Goal: Task Accomplishment & Management: Complete application form

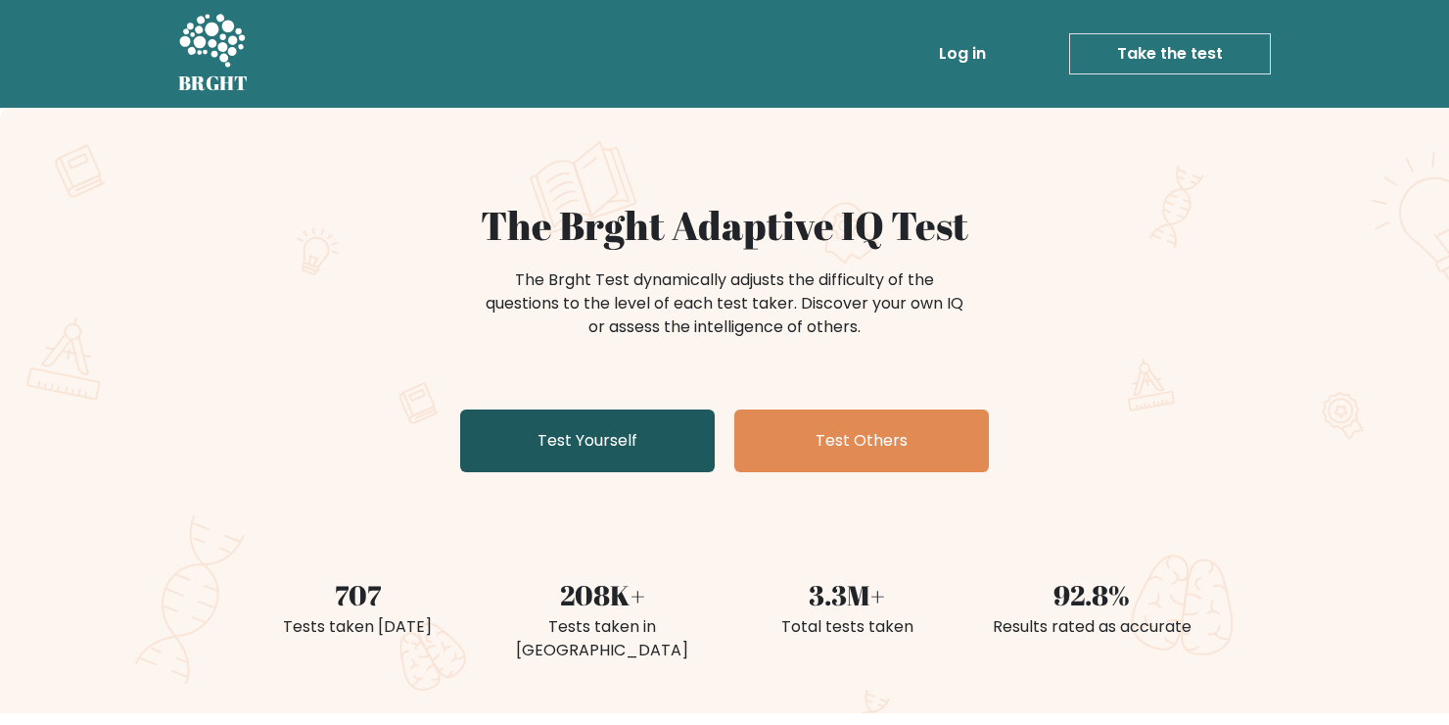
click at [574, 437] on link "Test Yourself" at bounding box center [587, 440] width 255 height 63
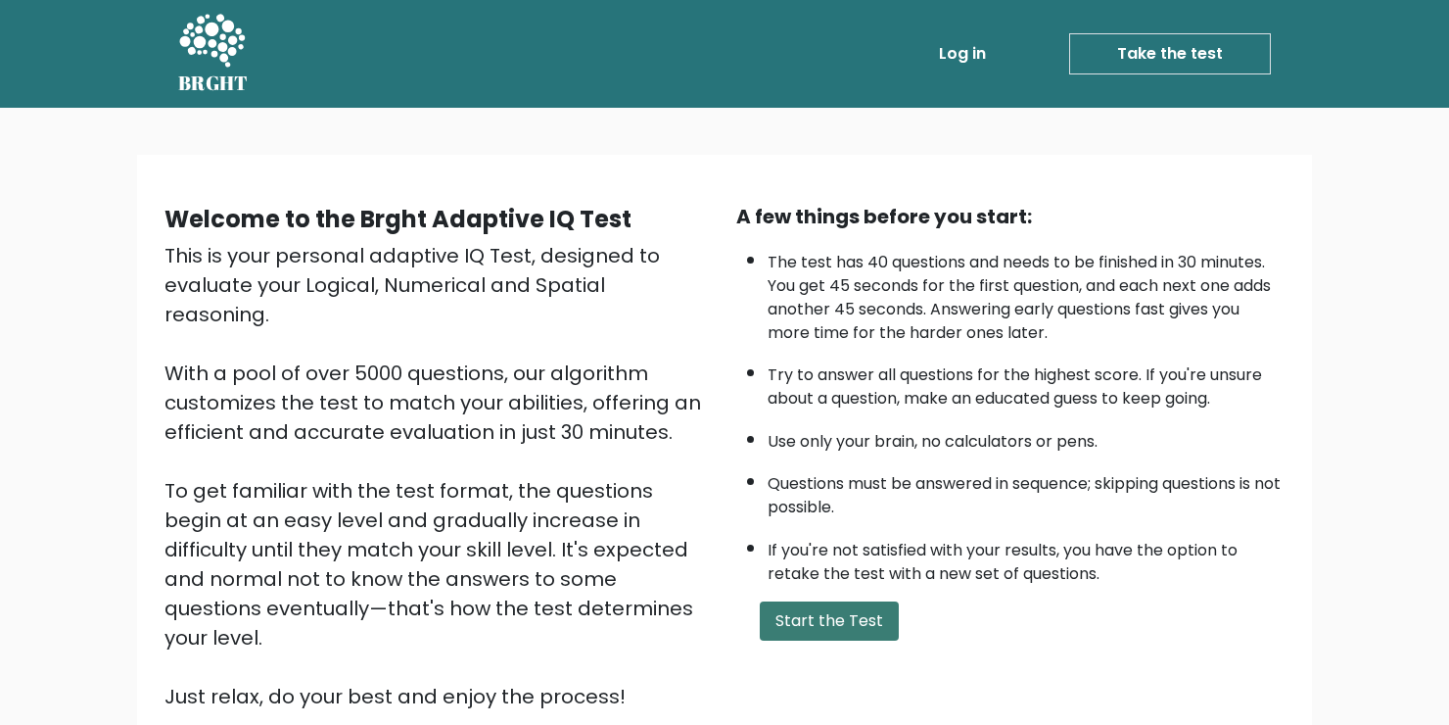
click at [852, 616] on button "Start the Test" at bounding box center [829, 620] width 139 height 39
click at [859, 615] on button "Start the Test" at bounding box center [829, 620] width 139 height 39
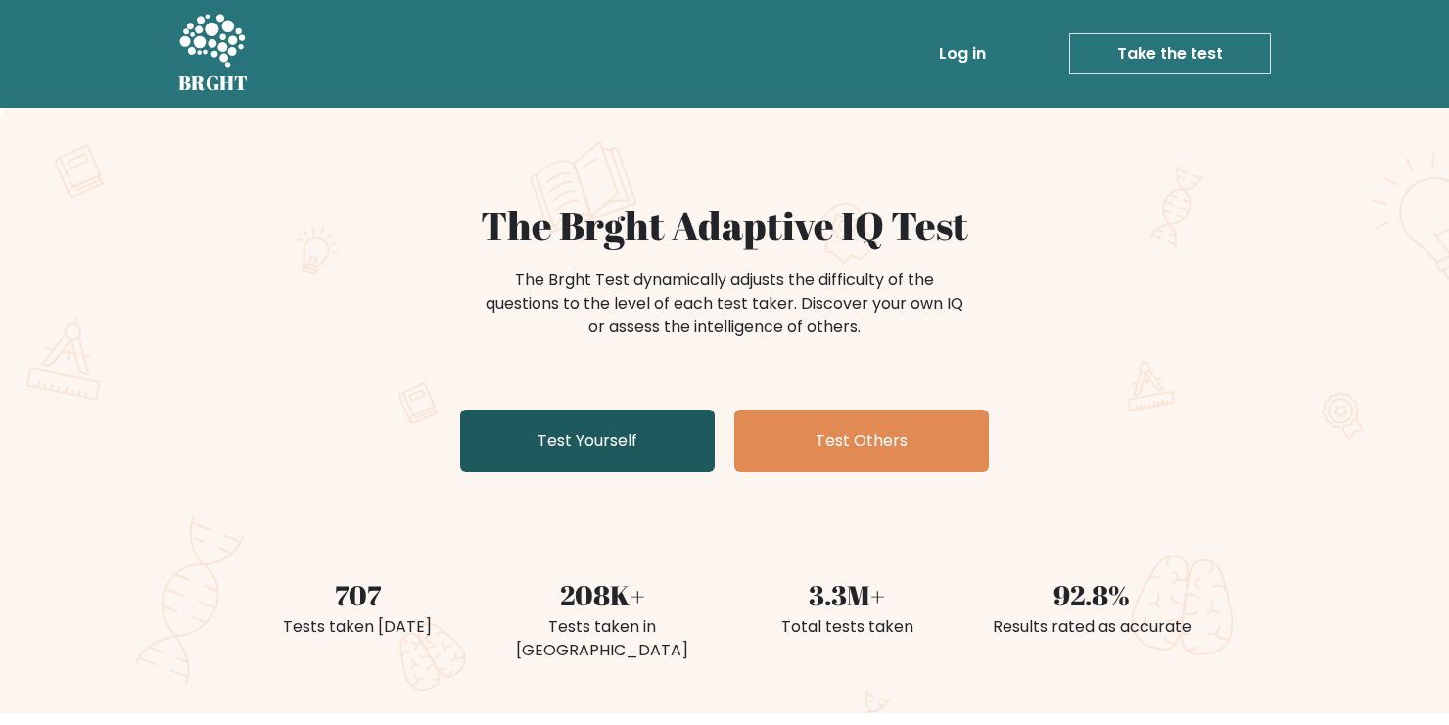
click at [600, 448] on link "Test Yourself" at bounding box center [587, 440] width 255 height 63
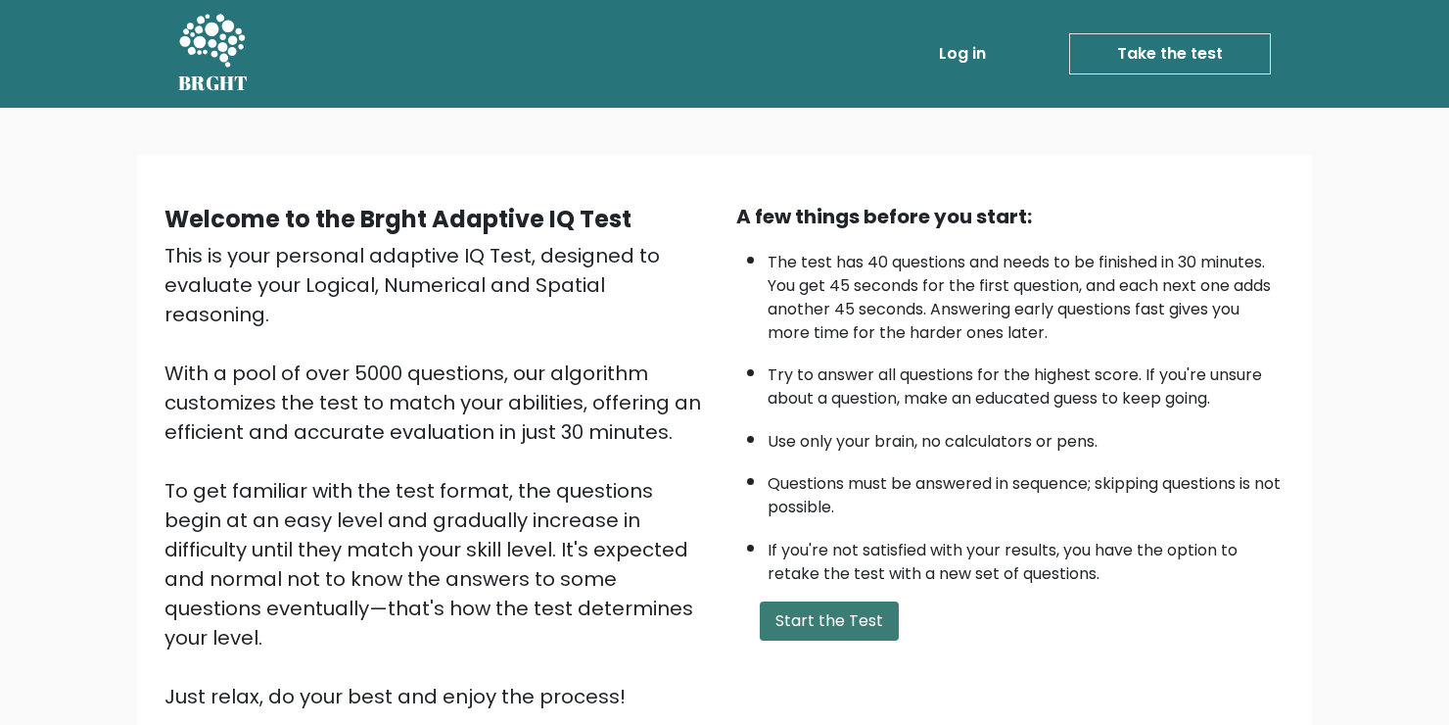
click at [870, 617] on button "Start the Test" at bounding box center [829, 620] width 139 height 39
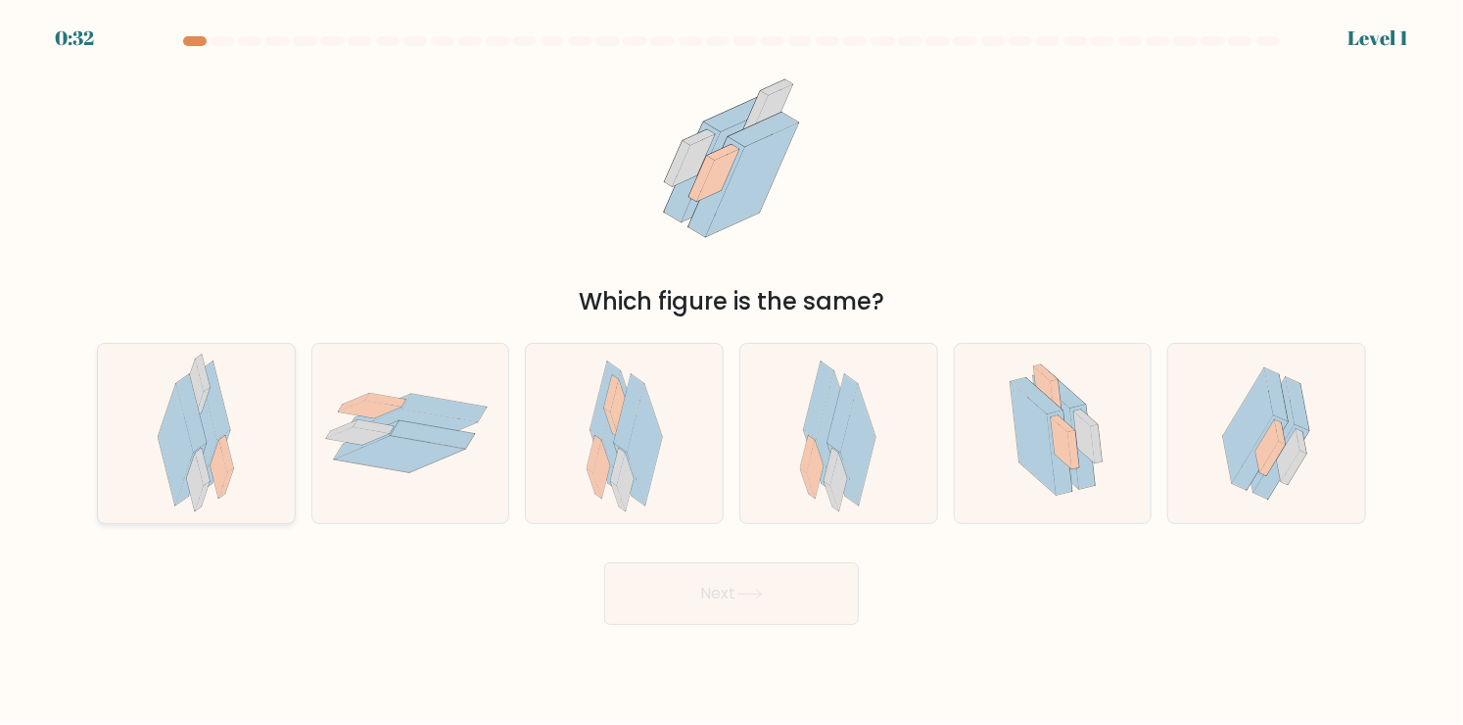
click at [225, 480] on icon at bounding box center [226, 483] width 15 height 29
click at [731, 372] on input "a." at bounding box center [731, 367] width 1 height 10
radio input "true"
click at [716, 584] on button "Next" at bounding box center [731, 593] width 255 height 63
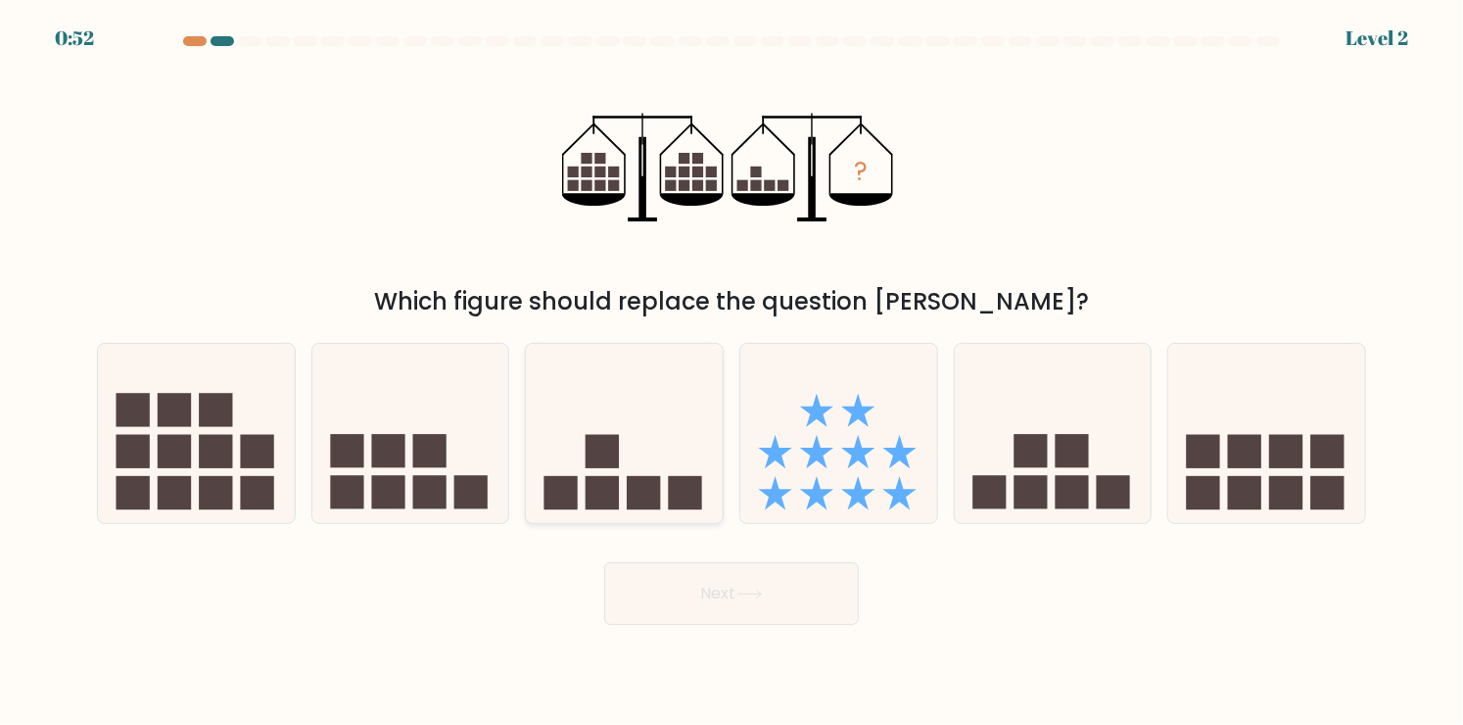
click at [592, 464] on rect at bounding box center [602, 451] width 33 height 33
click at [731, 372] on input "c." at bounding box center [731, 367] width 1 height 10
radio input "true"
click at [787, 597] on button "Next" at bounding box center [731, 593] width 255 height 63
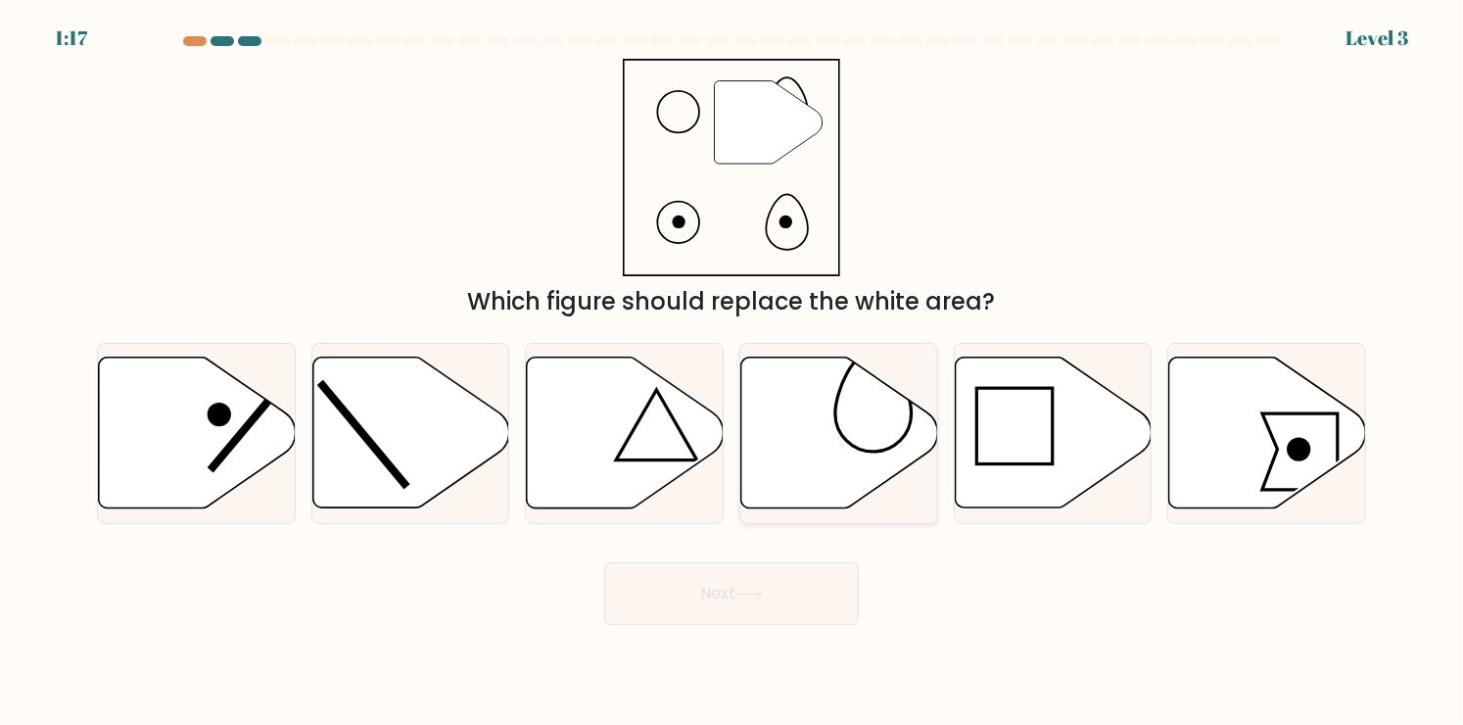
click at [840, 415] on icon at bounding box center [839, 432] width 197 height 151
click at [732, 372] on input "d." at bounding box center [731, 367] width 1 height 10
radio input "true"
click at [769, 601] on button "Next" at bounding box center [731, 593] width 255 height 63
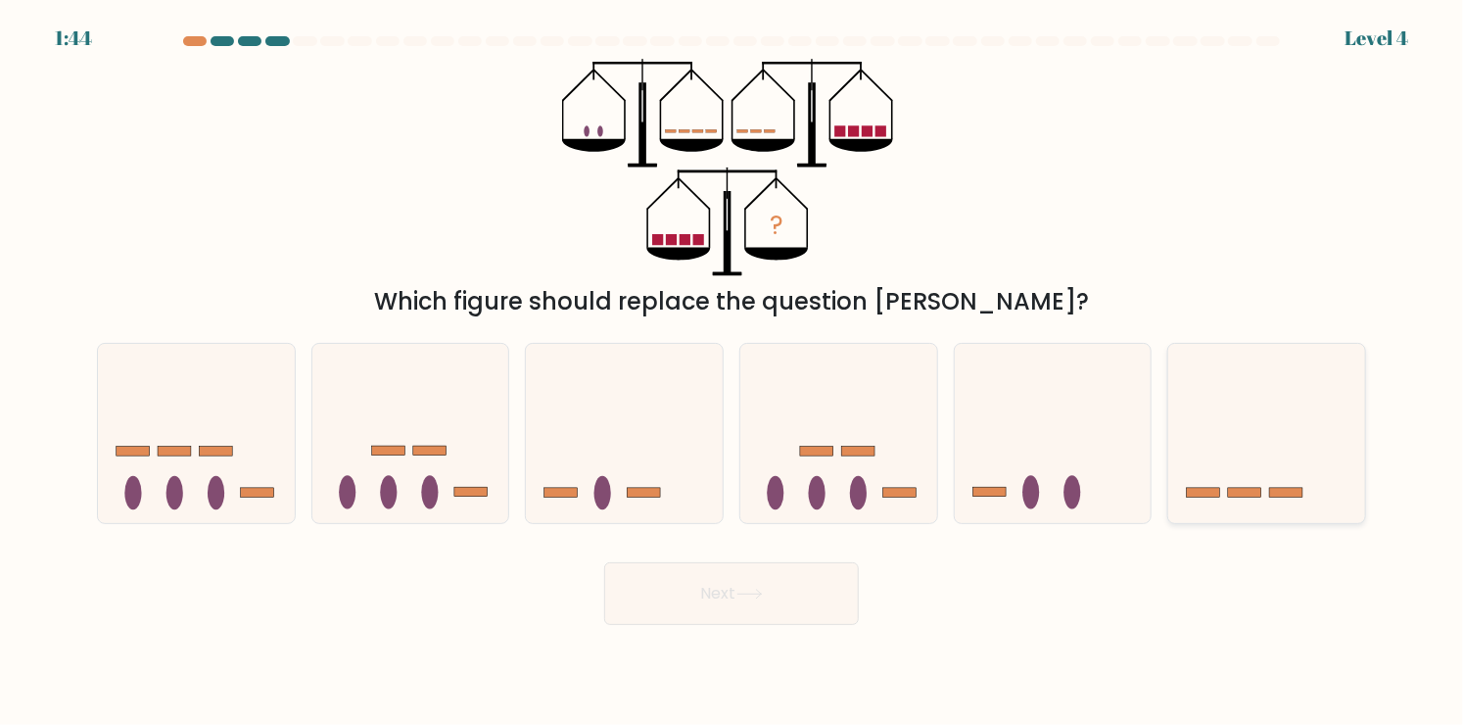
click at [1236, 506] on icon at bounding box center [1266, 433] width 197 height 163
click at [732, 372] on input "f." at bounding box center [731, 367] width 1 height 10
radio input "true"
click at [687, 602] on button "Next" at bounding box center [731, 593] width 255 height 63
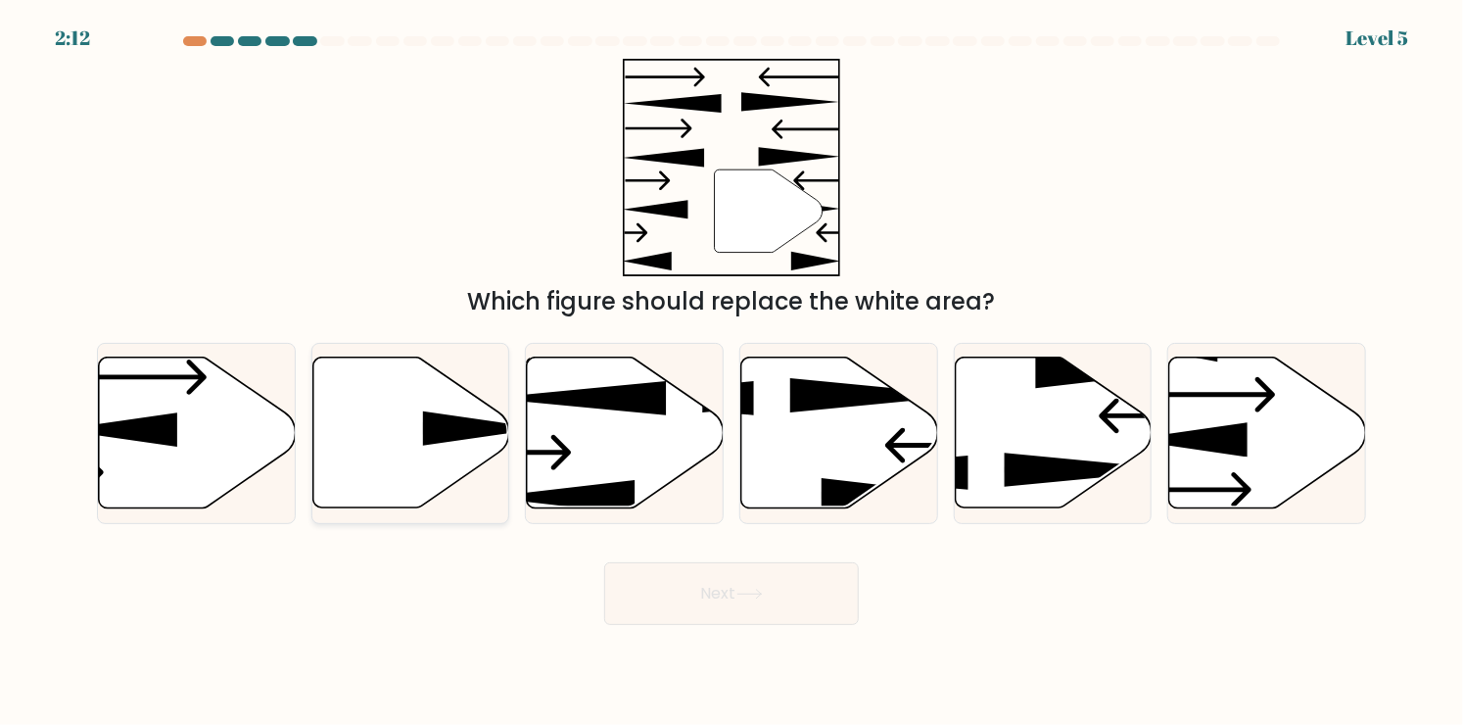
click at [394, 444] on icon at bounding box center [410, 432] width 197 height 151
click at [731, 372] on input "b." at bounding box center [731, 367] width 1 height 10
radio input "true"
click at [581, 542] on form at bounding box center [731, 330] width 1463 height 589
click at [667, 592] on button "Next" at bounding box center [731, 593] width 255 height 63
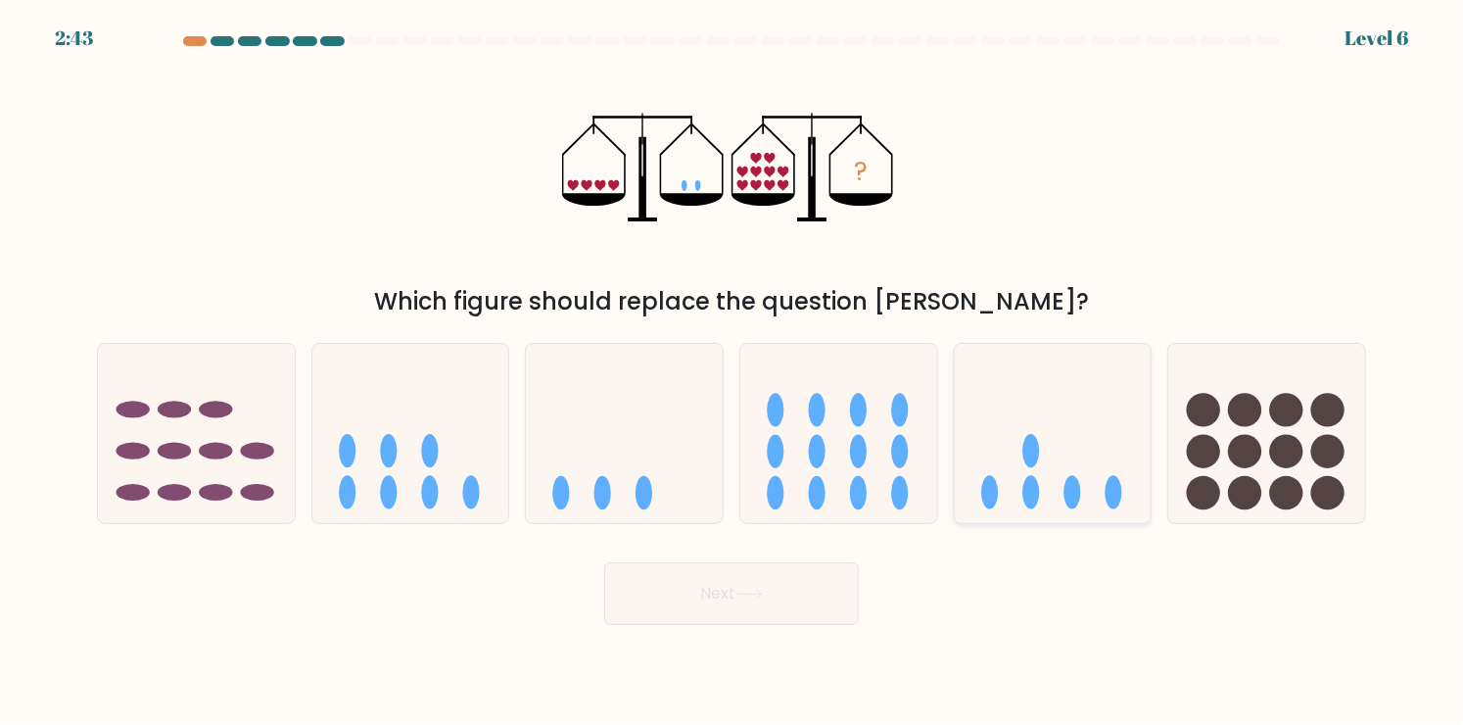
click at [1053, 498] on icon at bounding box center [1053, 433] width 197 height 163
click at [732, 372] on input "e." at bounding box center [731, 367] width 1 height 10
radio input "true"
click at [742, 595] on icon at bounding box center [749, 594] width 26 height 11
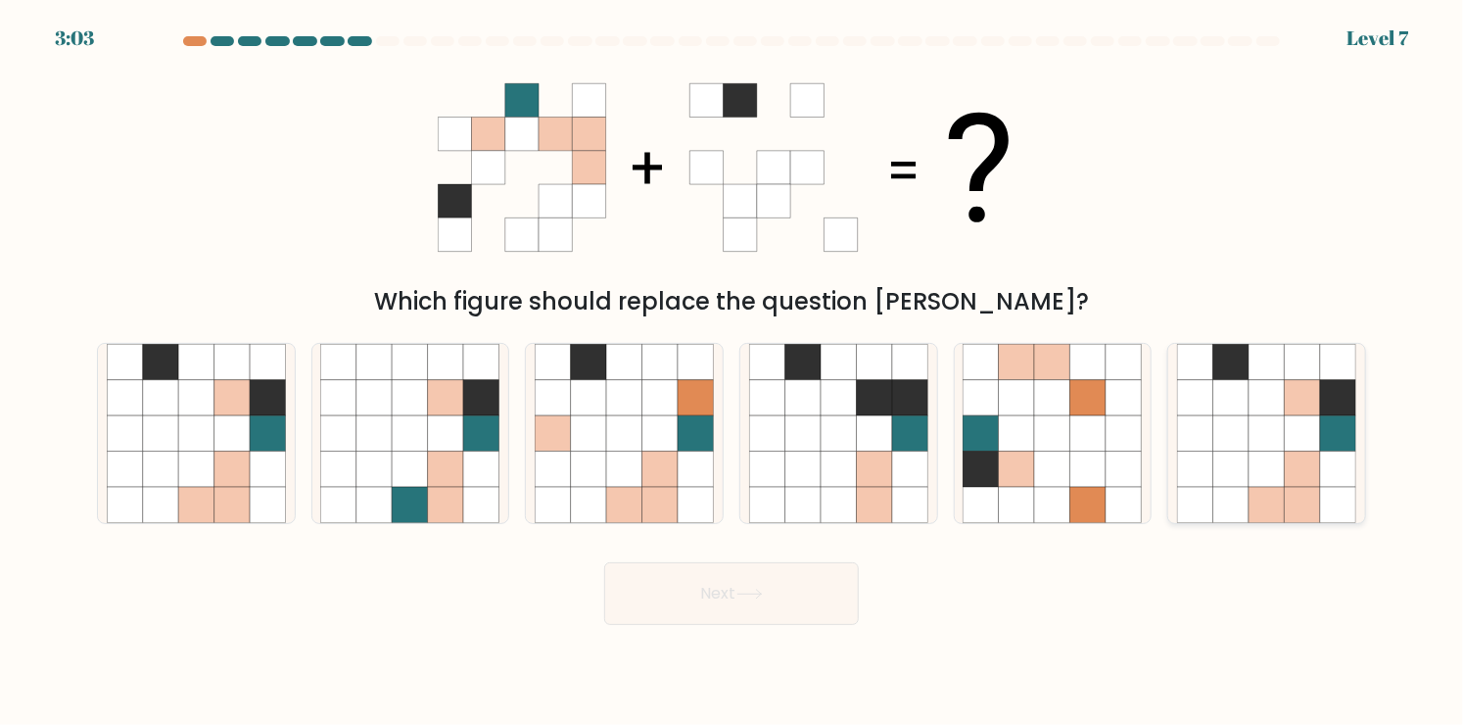
click at [1266, 447] on icon at bounding box center [1267, 433] width 36 height 36
click at [732, 372] on input "f." at bounding box center [731, 367] width 1 height 10
radio input "true"
click at [710, 597] on button "Next" at bounding box center [731, 593] width 255 height 63
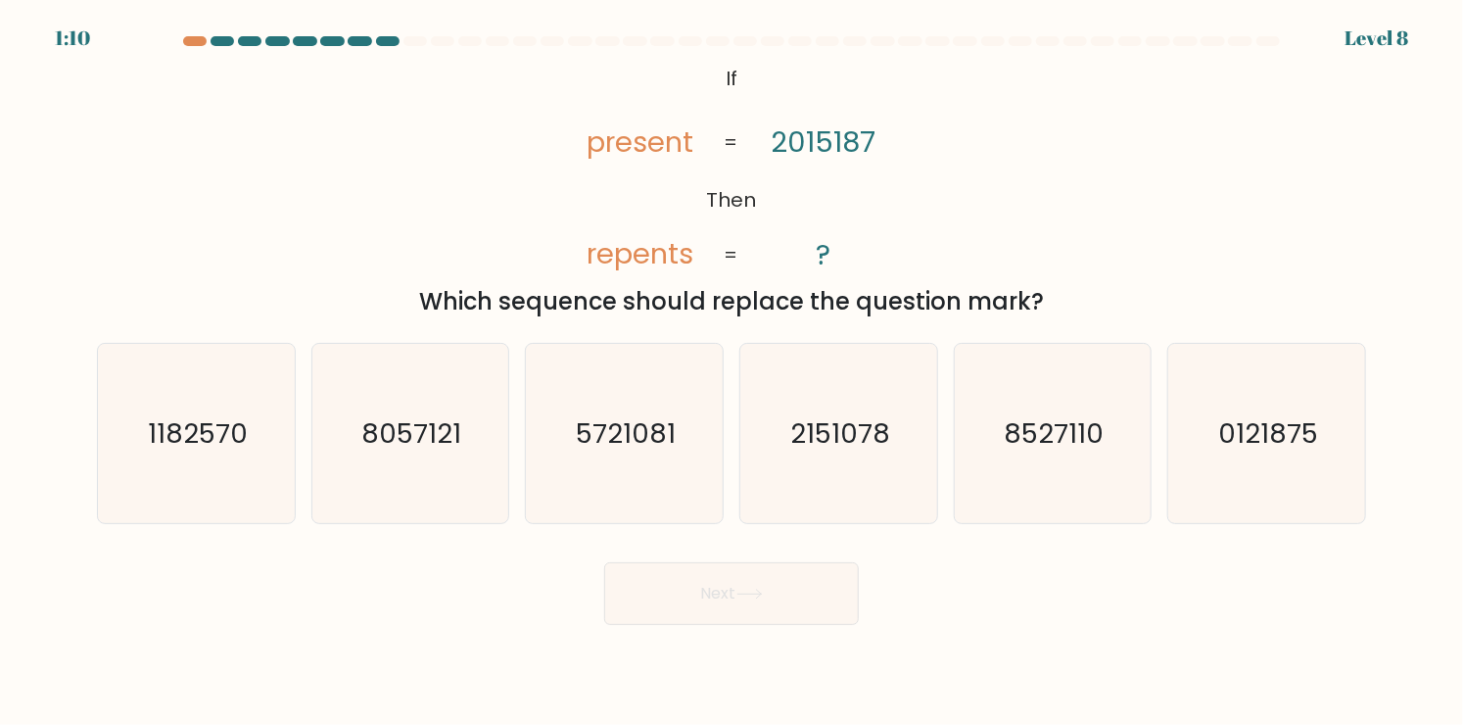
click at [192, 313] on div "Which sequence should replace the question mark?" at bounding box center [732, 301] width 1246 height 35
click at [637, 673] on body "0:28 Level 8 If" at bounding box center [731, 362] width 1463 height 725
click at [1240, 458] on icon "0121875" at bounding box center [1266, 433] width 179 height 179
click at [732, 372] on input "f. 0121875" at bounding box center [731, 367] width 1 height 10
radio input "true"
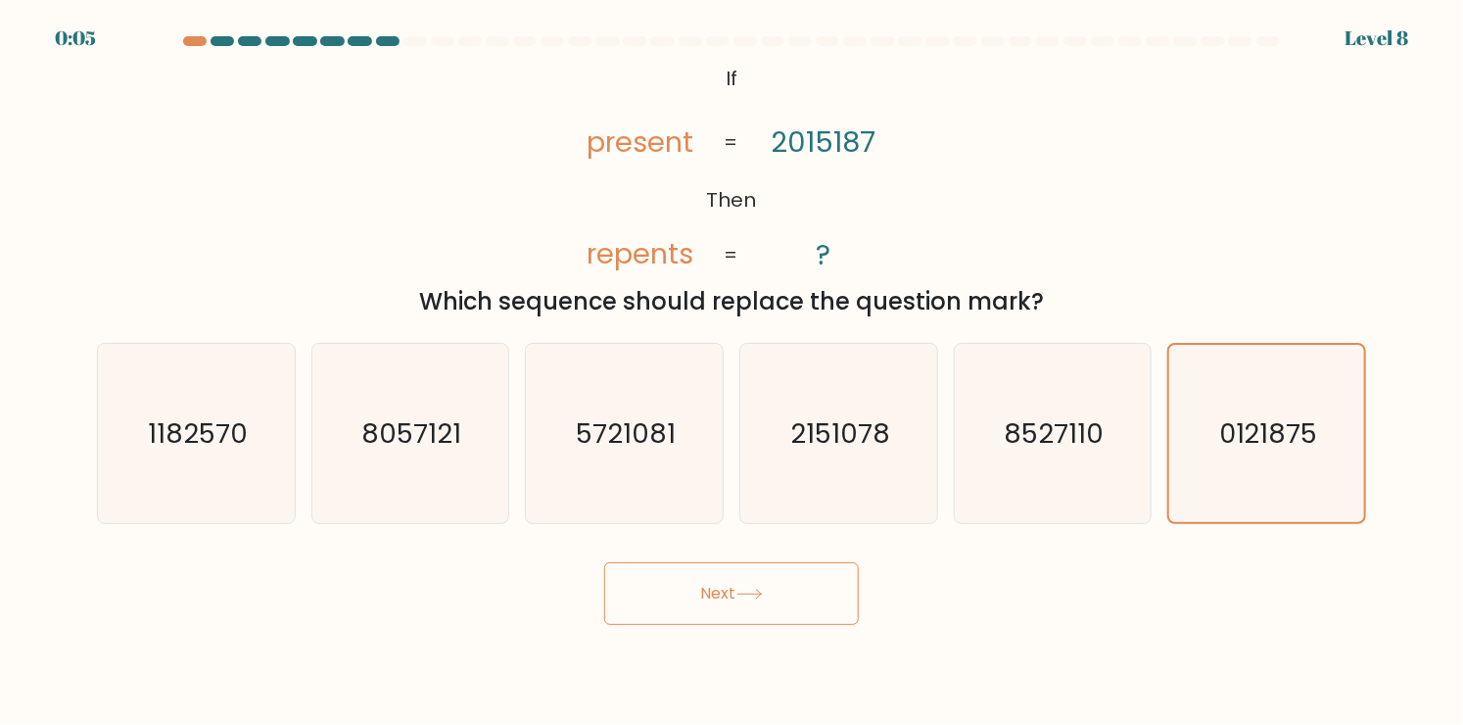
click at [849, 599] on button "Next" at bounding box center [731, 593] width 255 height 63
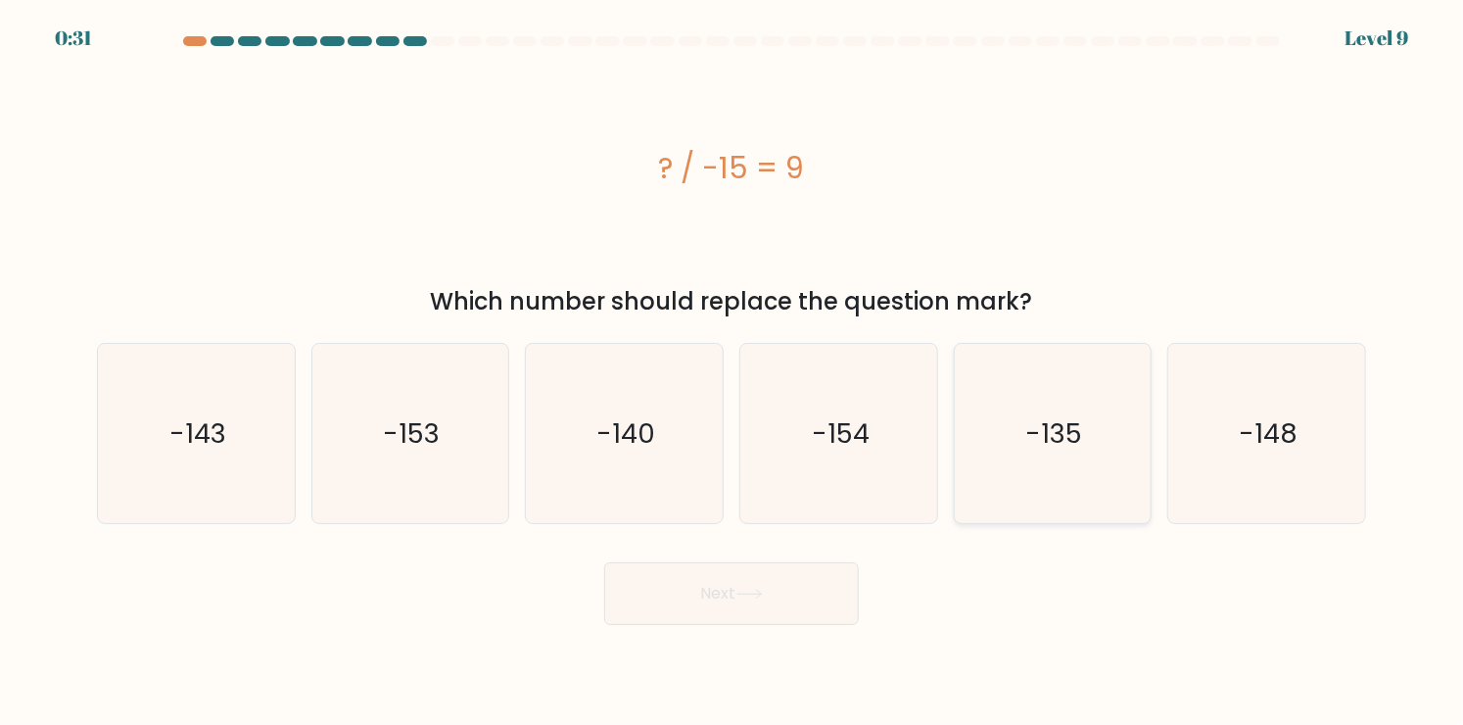
click at [1028, 430] on text "-135" at bounding box center [1054, 433] width 57 height 38
click at [732, 372] on input "e. -135" at bounding box center [731, 367] width 1 height 10
radio input "true"
click at [777, 595] on button "Next" at bounding box center [731, 593] width 255 height 63
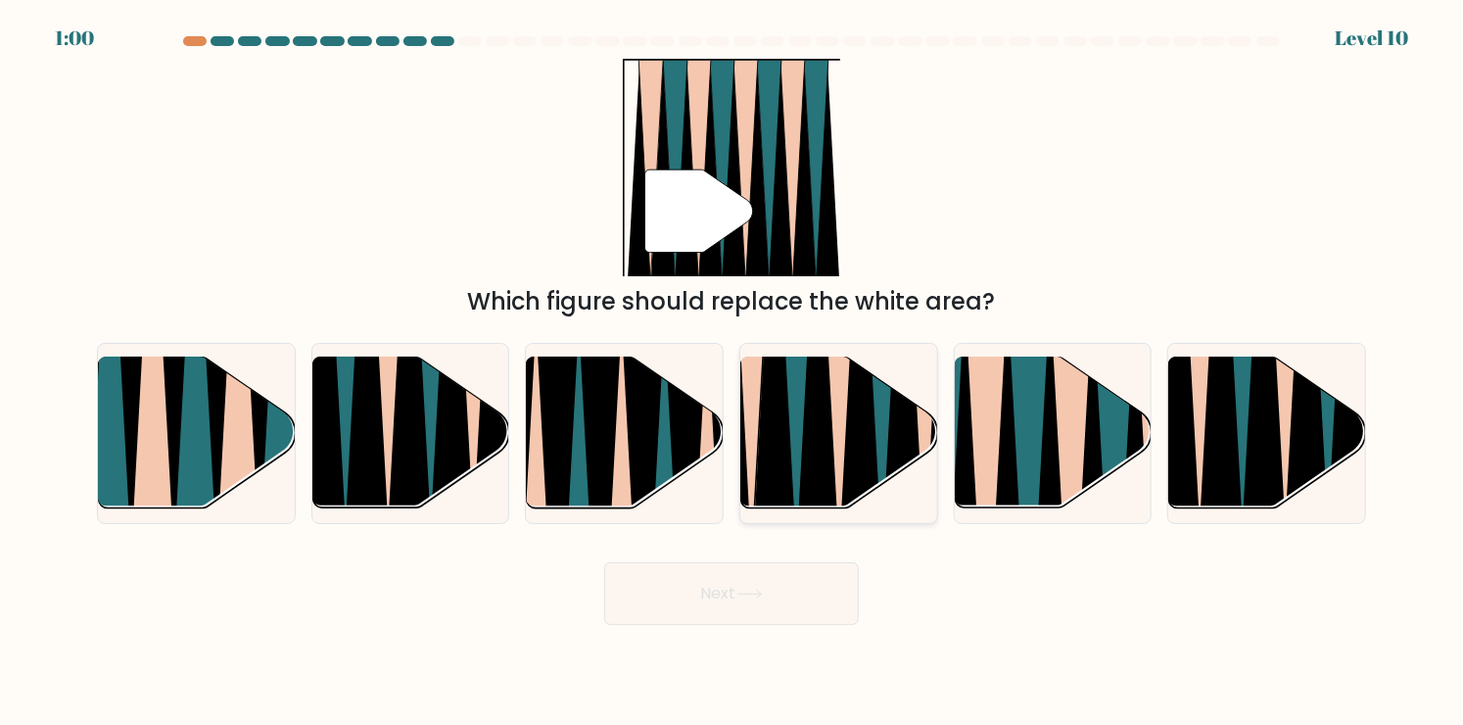
click at [876, 441] on icon at bounding box center [882, 355] width 44 height 394
click at [732, 372] on input "d." at bounding box center [731, 367] width 1 height 10
radio input "true"
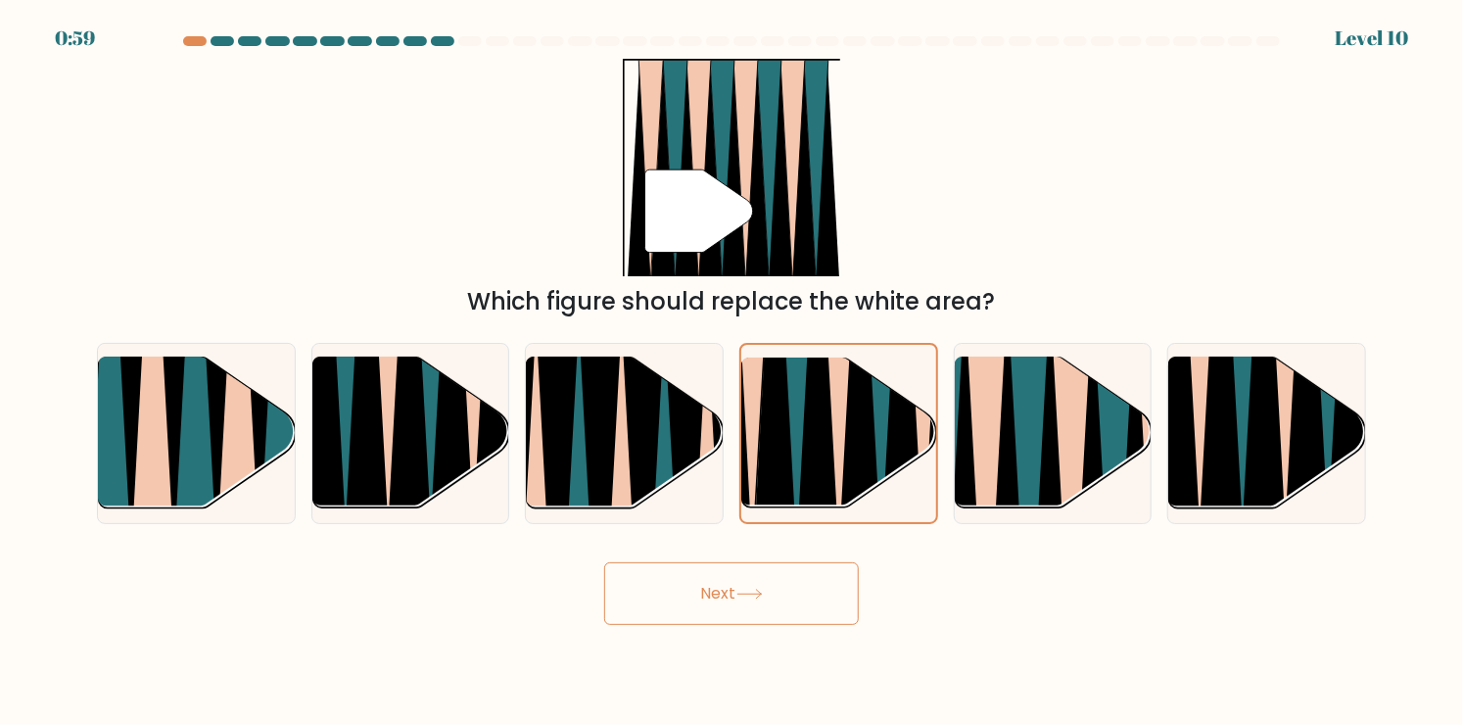
click at [771, 626] on body "0:59 Level 10" at bounding box center [731, 362] width 1463 height 725
click at [777, 610] on button "Next" at bounding box center [731, 593] width 255 height 63
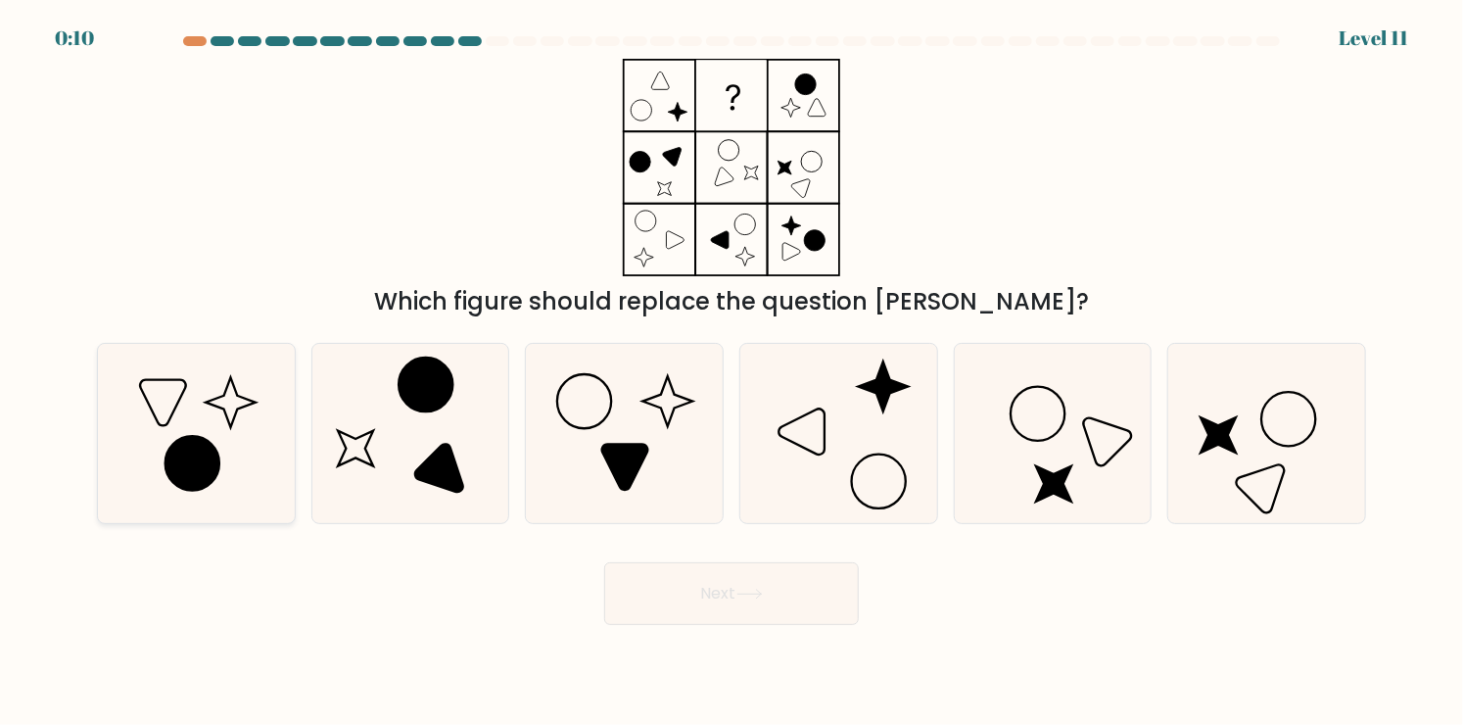
click at [202, 447] on icon at bounding box center [192, 464] width 54 height 54
click at [731, 372] on input "a." at bounding box center [731, 367] width 1 height 10
radio input "true"
click at [730, 591] on button "Next" at bounding box center [731, 593] width 255 height 63
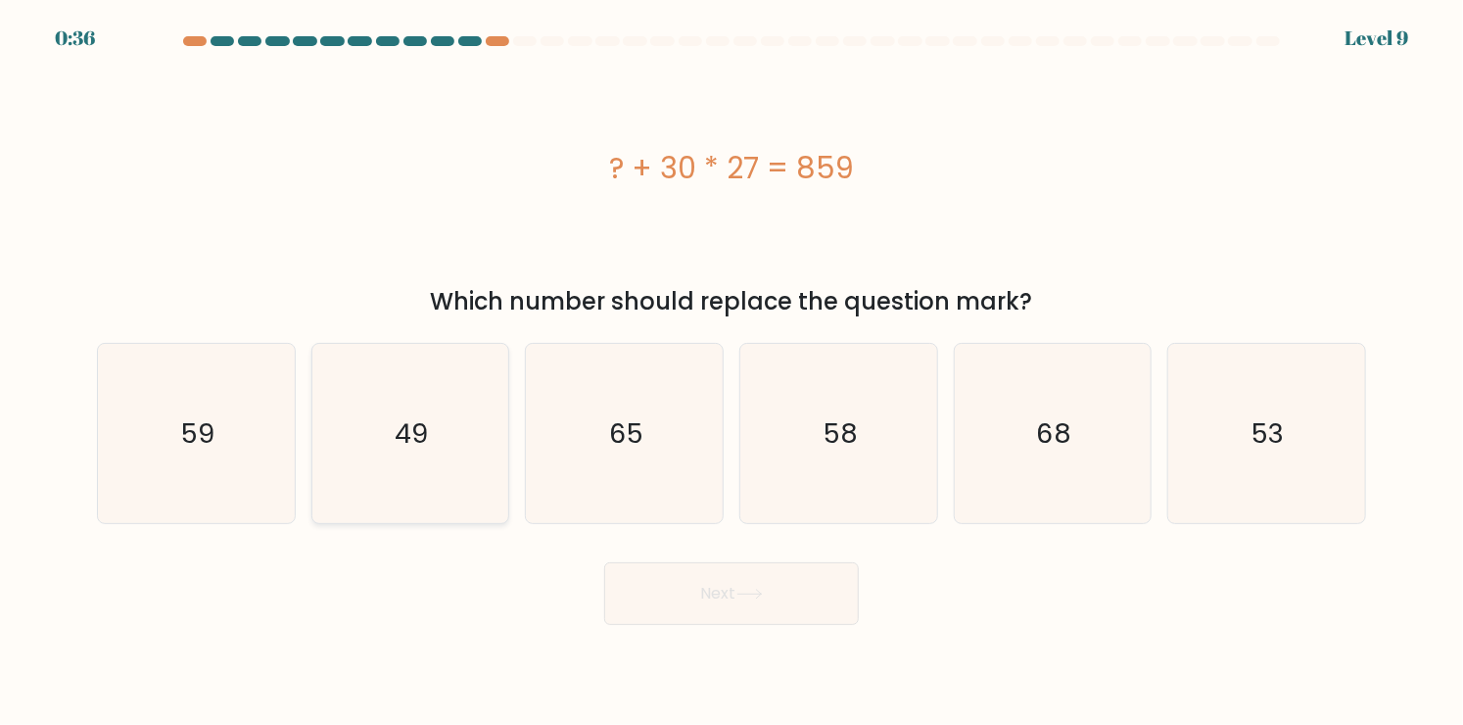
click at [484, 425] on icon "49" at bounding box center [409, 433] width 179 height 179
click at [731, 372] on input "b. 49" at bounding box center [731, 367] width 1 height 10
radio input "true"
click at [700, 607] on button "Next" at bounding box center [731, 593] width 255 height 63
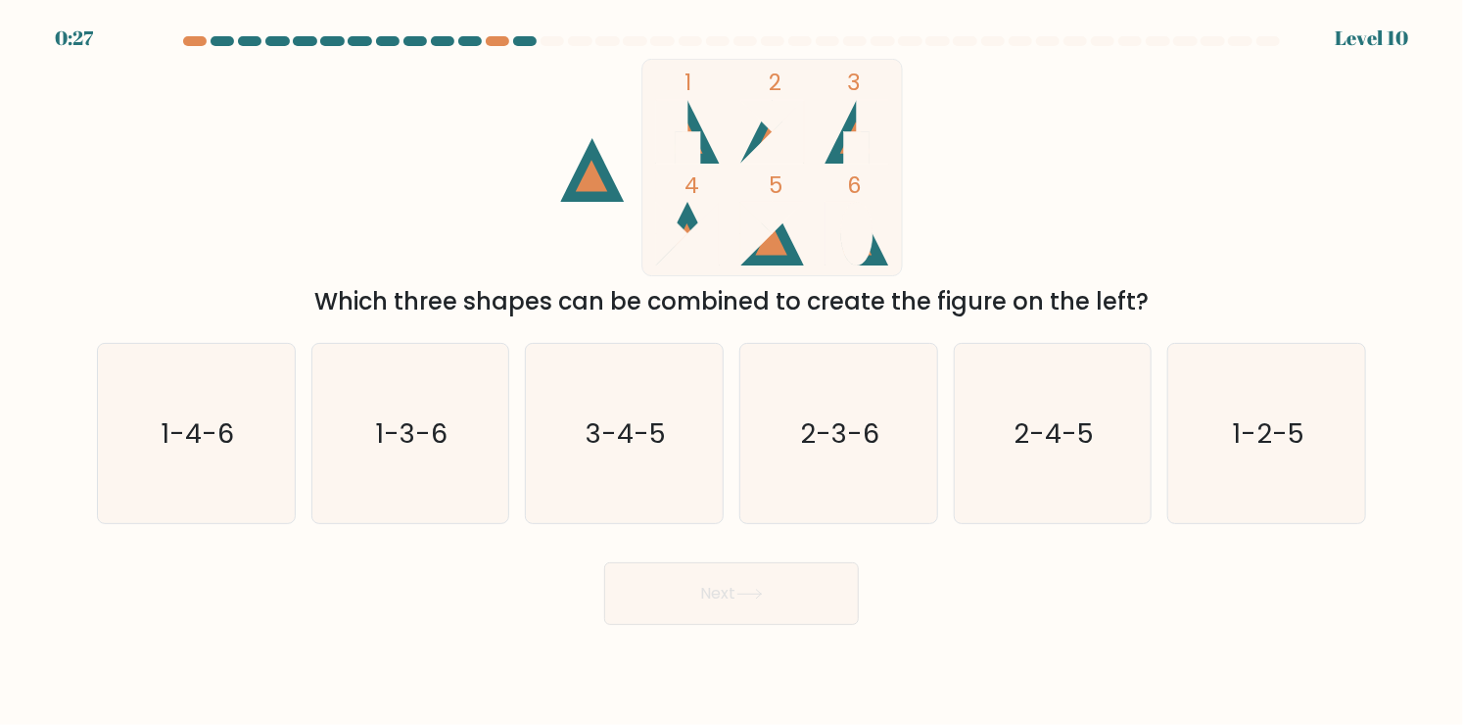
click at [751, 156] on icon at bounding box center [772, 132] width 64 height 64
click at [1073, 463] on icon "2-4-5" at bounding box center [1052, 433] width 179 height 179
click at [732, 372] on input "e. 2-4-5" at bounding box center [731, 367] width 1 height 10
radio input "true"
click at [783, 589] on button "Next" at bounding box center [731, 593] width 255 height 63
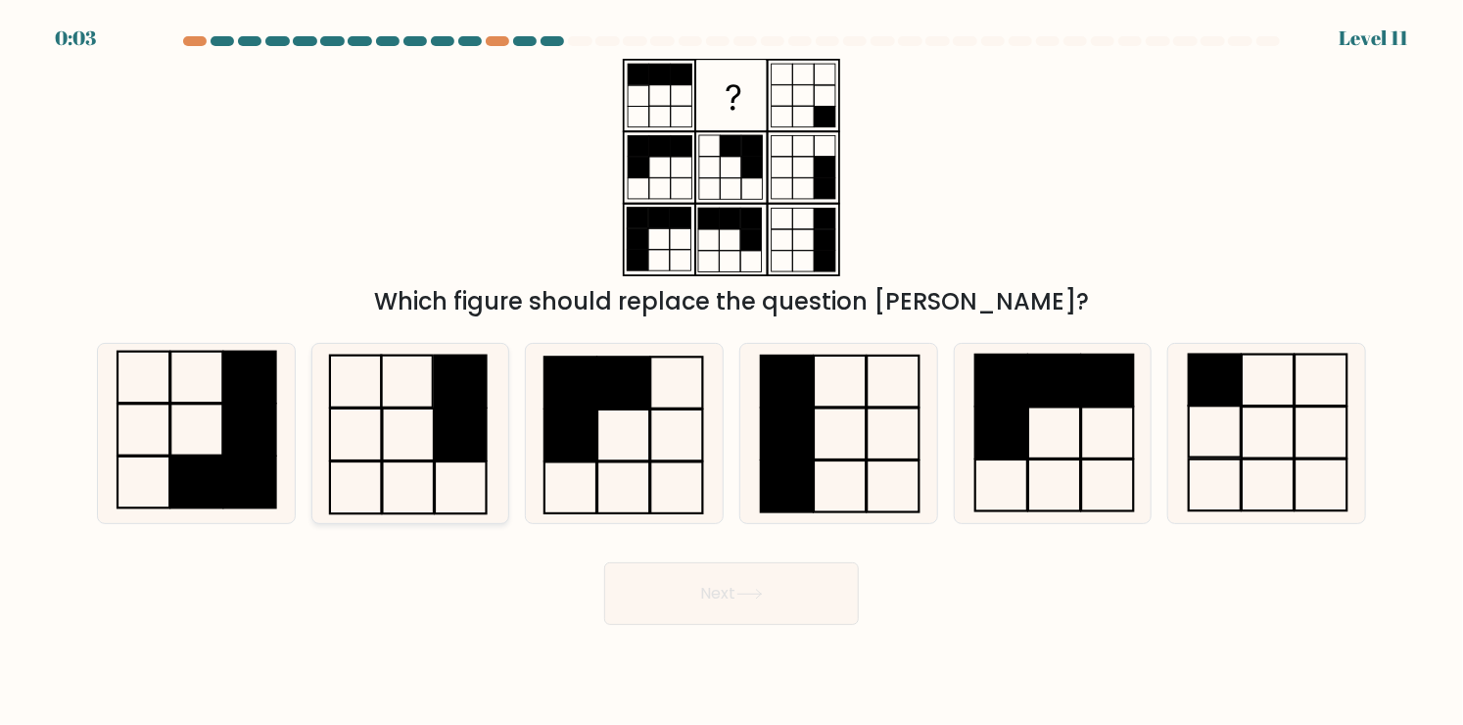
click at [441, 432] on rect at bounding box center [462, 434] width 52 height 52
click at [731, 372] on input "b." at bounding box center [731, 367] width 1 height 10
radio input "true"
click at [688, 603] on button "Next" at bounding box center [731, 593] width 255 height 63
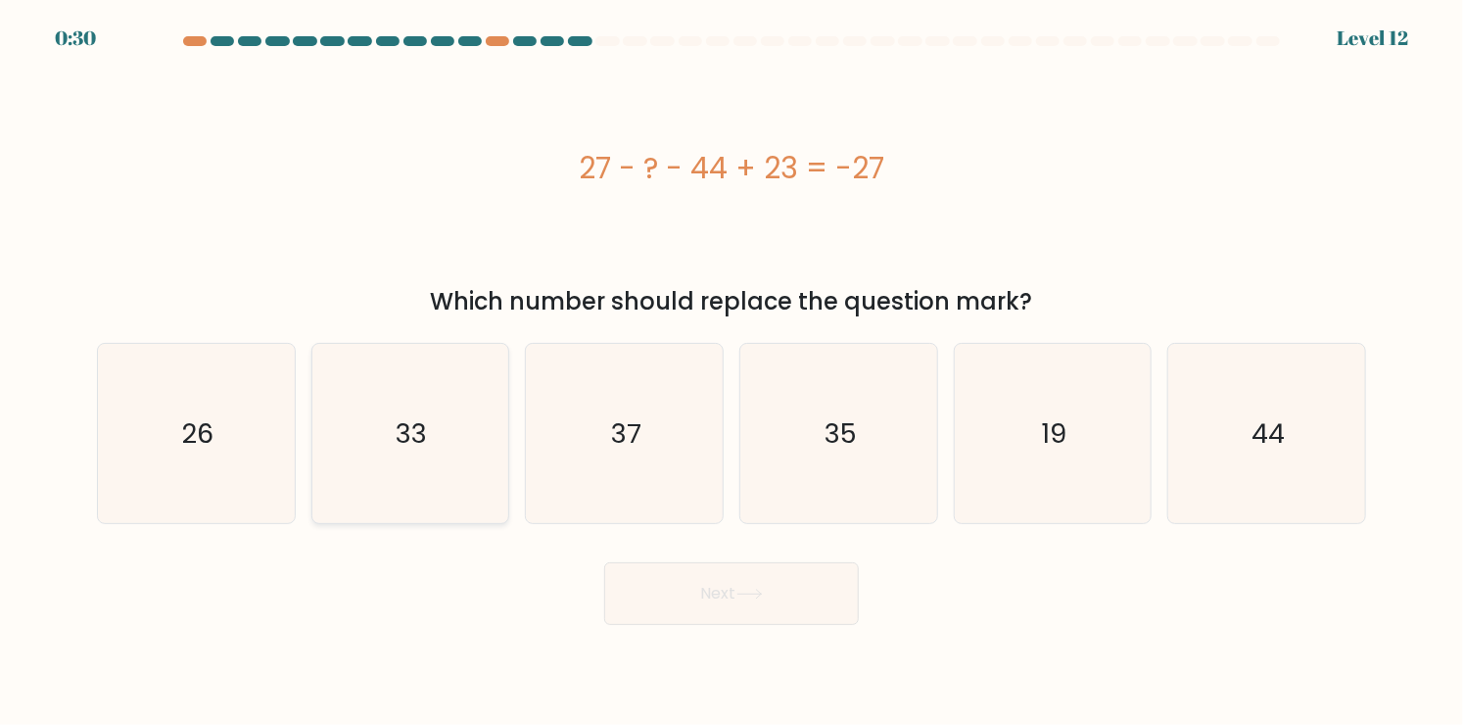
click at [417, 447] on text "33" at bounding box center [412, 433] width 31 height 38
click at [731, 372] on input "b. 33" at bounding box center [731, 367] width 1 height 10
radio input "true"
click at [723, 586] on button "Next" at bounding box center [731, 593] width 255 height 63
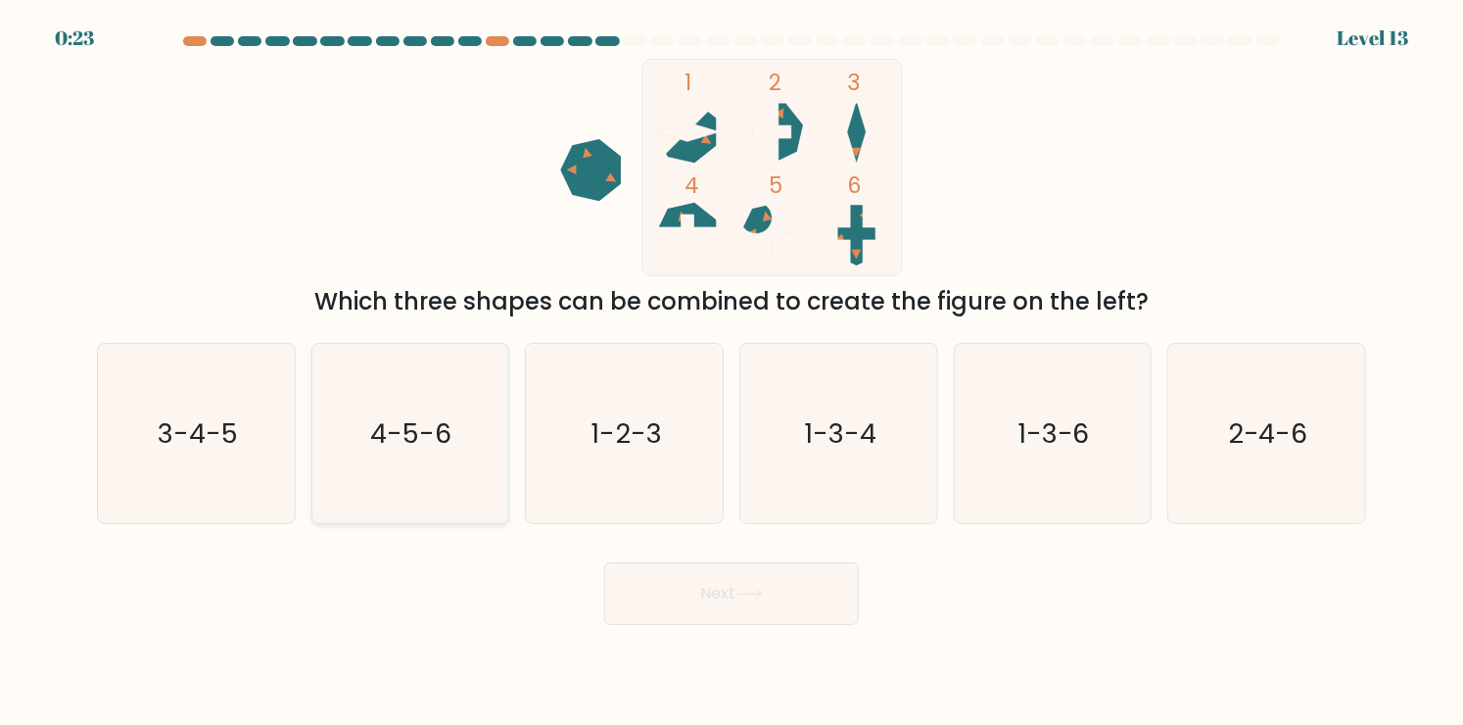
click at [471, 446] on icon "4-5-6" at bounding box center [409, 433] width 179 height 179
click at [731, 372] on input "b. 4-5-6" at bounding box center [731, 367] width 1 height 10
radio input "true"
click at [789, 580] on button "Next" at bounding box center [731, 593] width 255 height 63
